Goal: Navigation & Orientation: Find specific page/section

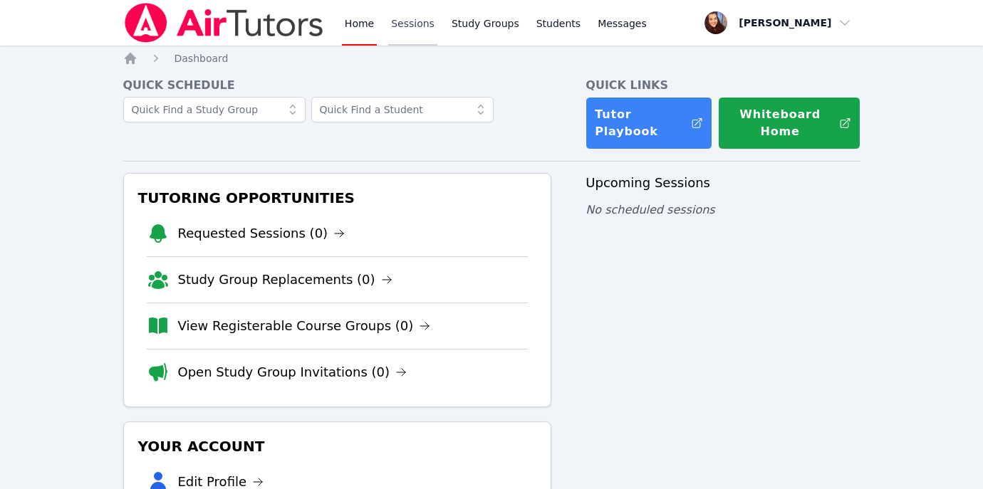
click at [412, 26] on link "Sessions" at bounding box center [412, 23] width 49 height 46
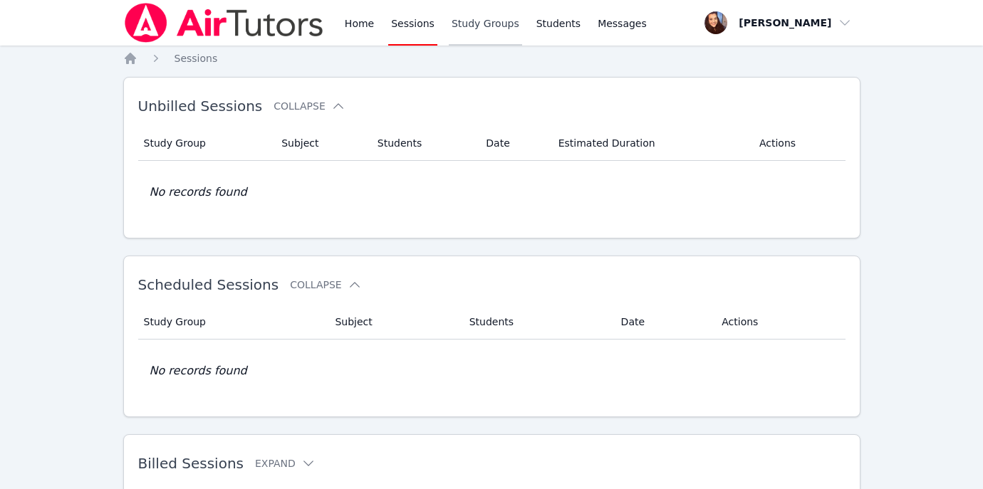
click at [454, 29] on link "Study Groups" at bounding box center [485, 23] width 73 height 46
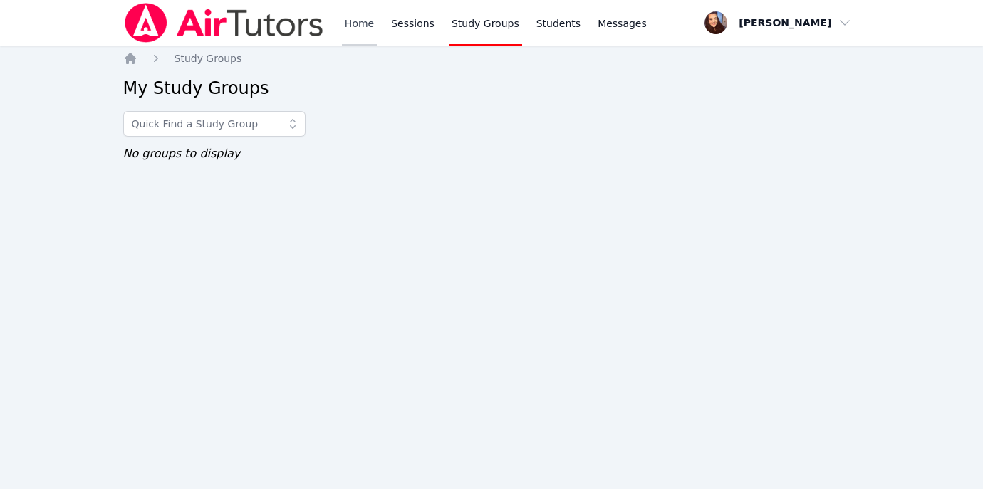
click at [358, 31] on link "Home" at bounding box center [359, 23] width 35 height 46
